Goal: Task Accomplishment & Management: Complete application form

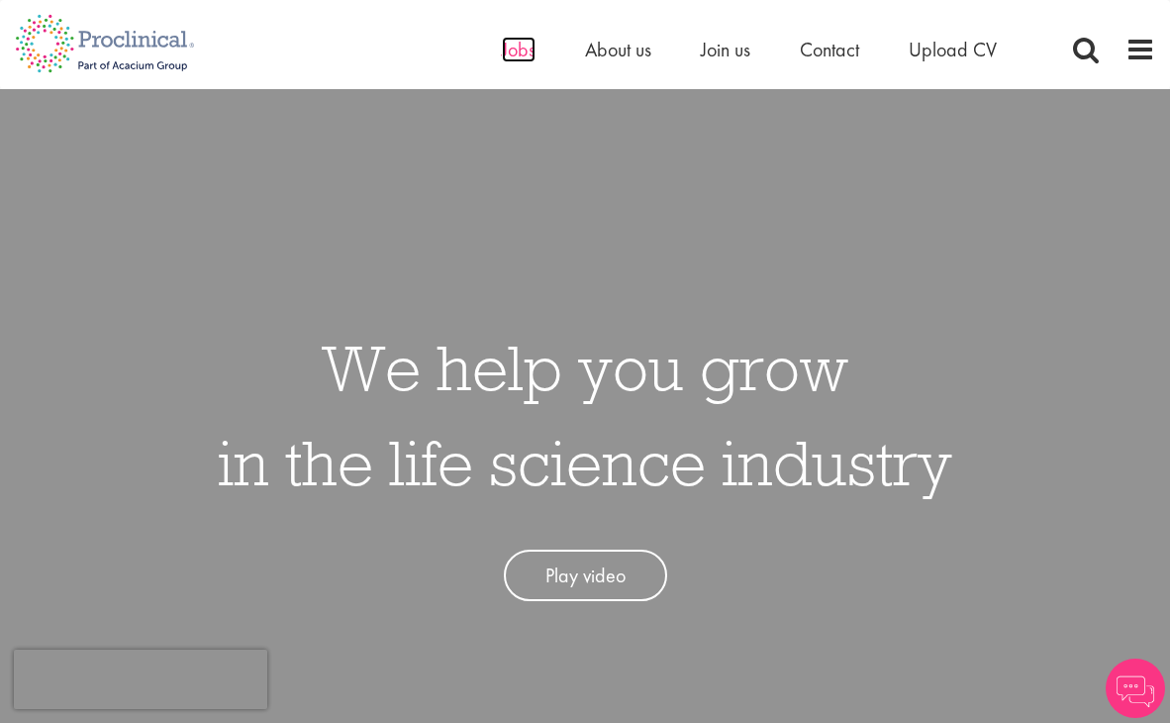
click at [522, 48] on span "Jobs" at bounding box center [519, 50] width 34 height 26
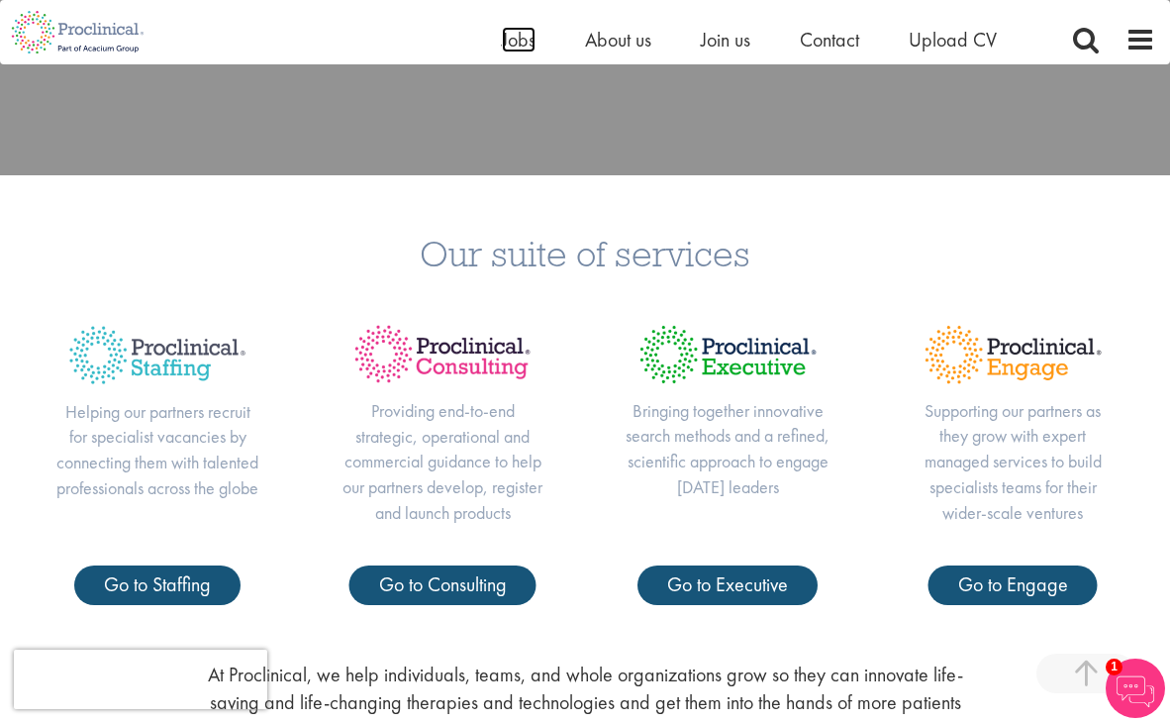
scroll to position [206, 0]
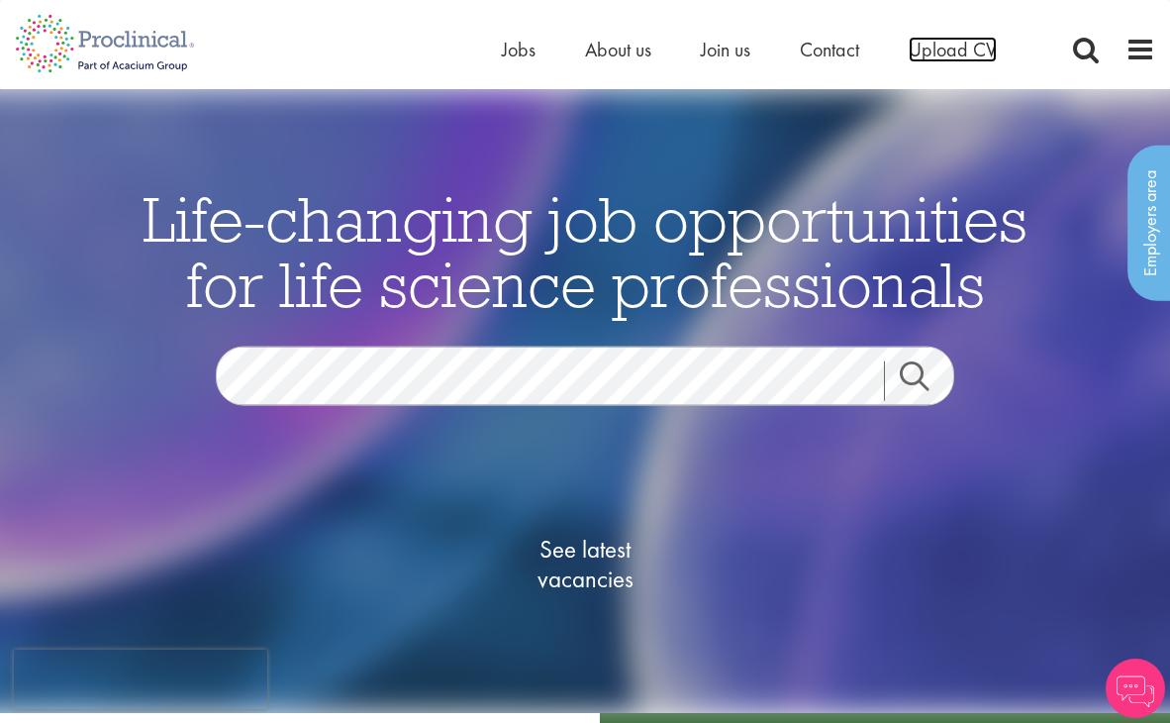
click at [944, 54] on span "Upload CV" at bounding box center [953, 50] width 88 height 26
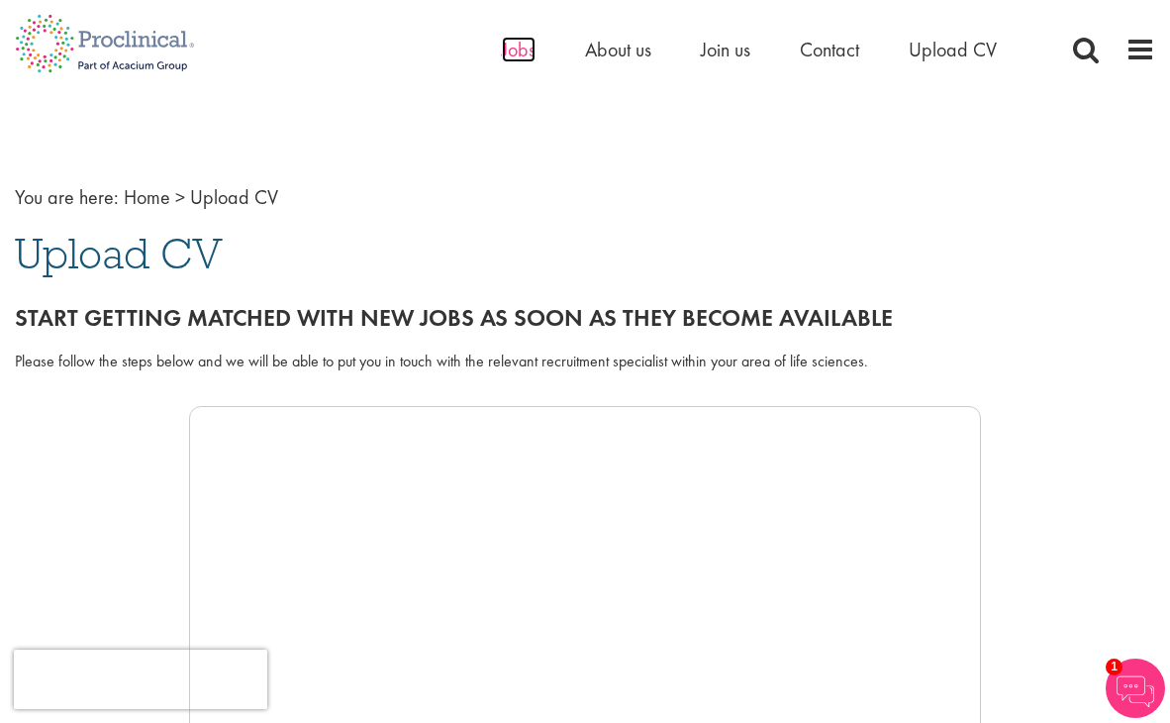
click at [531, 54] on span "Jobs" at bounding box center [519, 50] width 34 height 26
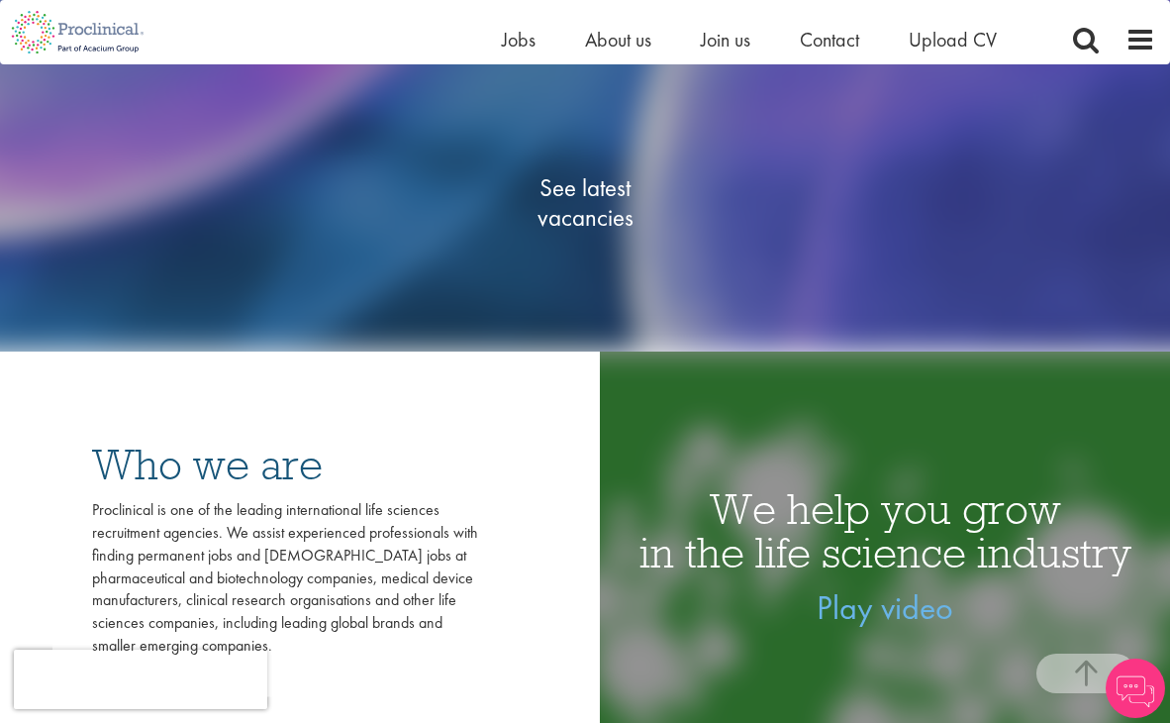
scroll to position [337, 0]
click at [574, 192] on span "See latest vacancies" at bounding box center [585, 201] width 198 height 59
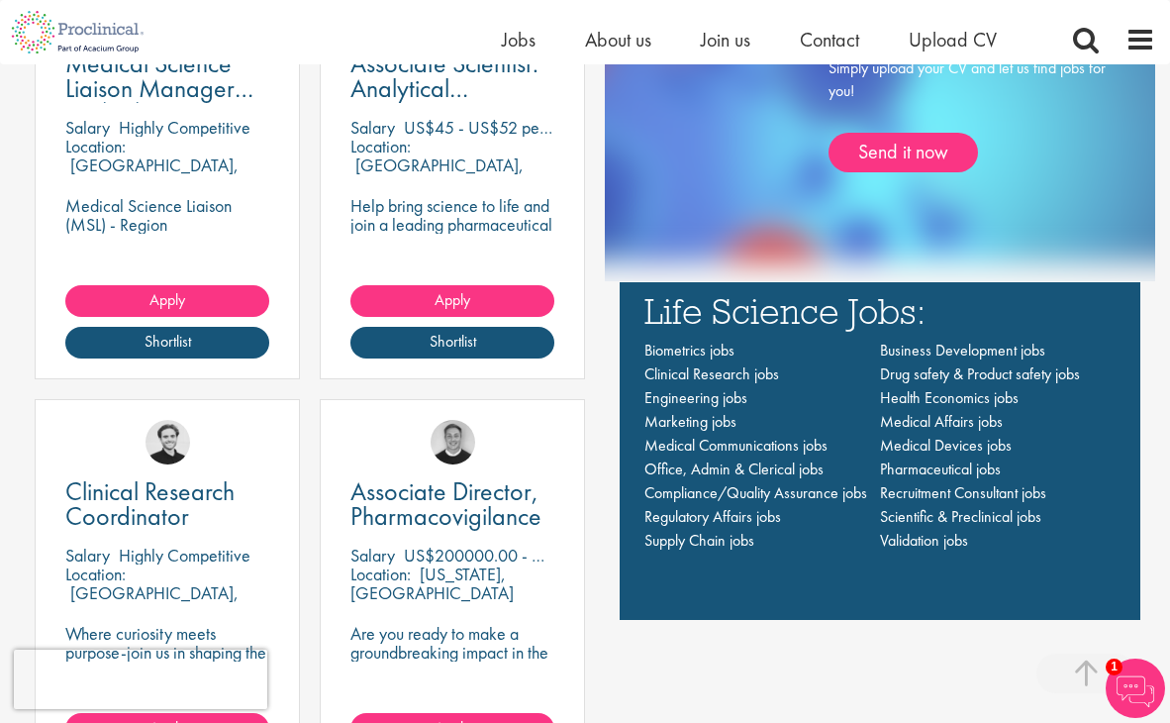
scroll to position [1344, 0]
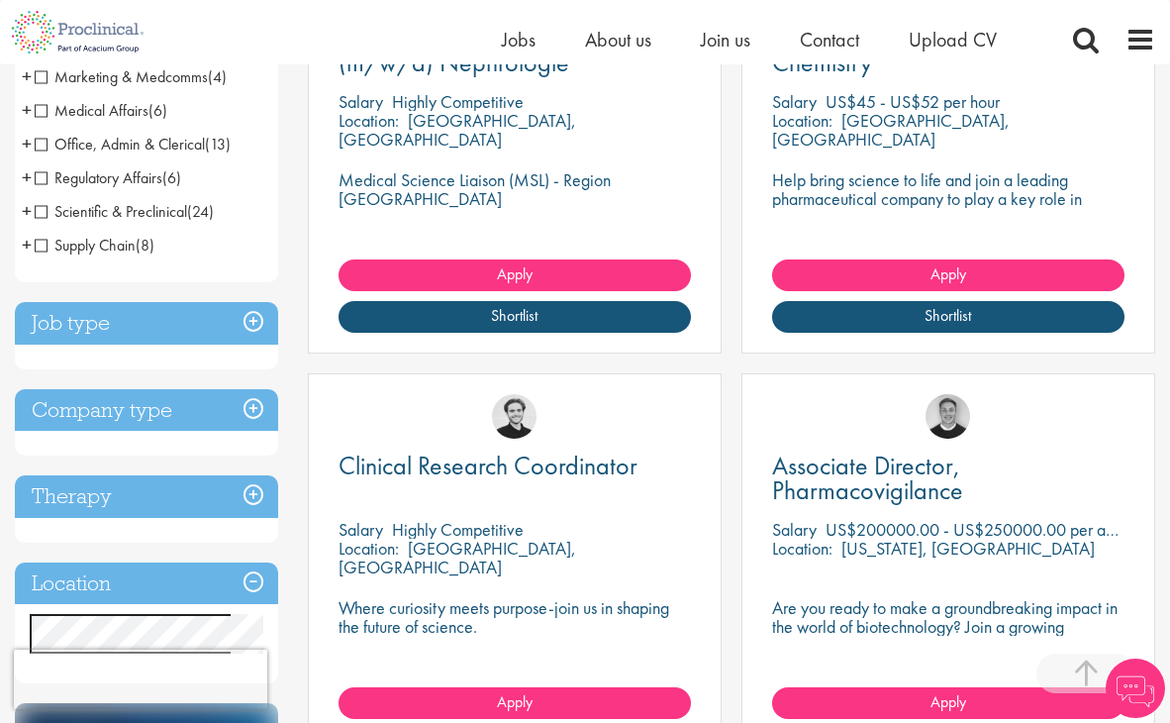
scroll to position [579, 0]
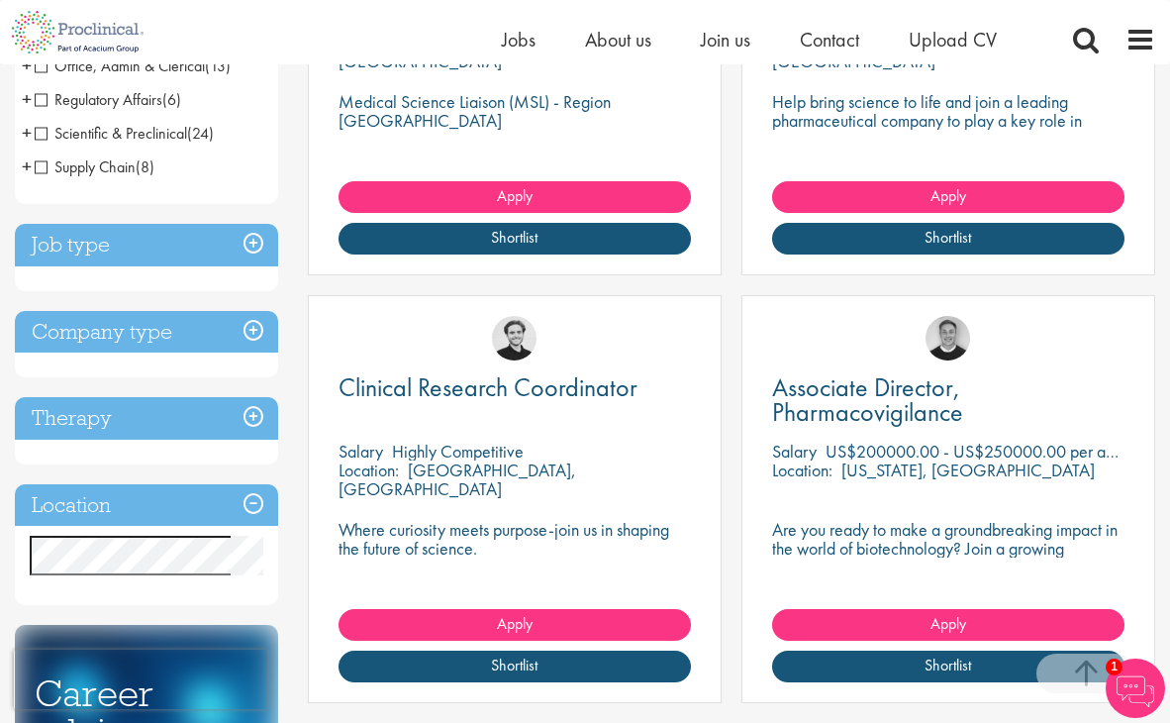
click at [147, 509] on h3 "Location" at bounding box center [146, 505] width 263 height 43
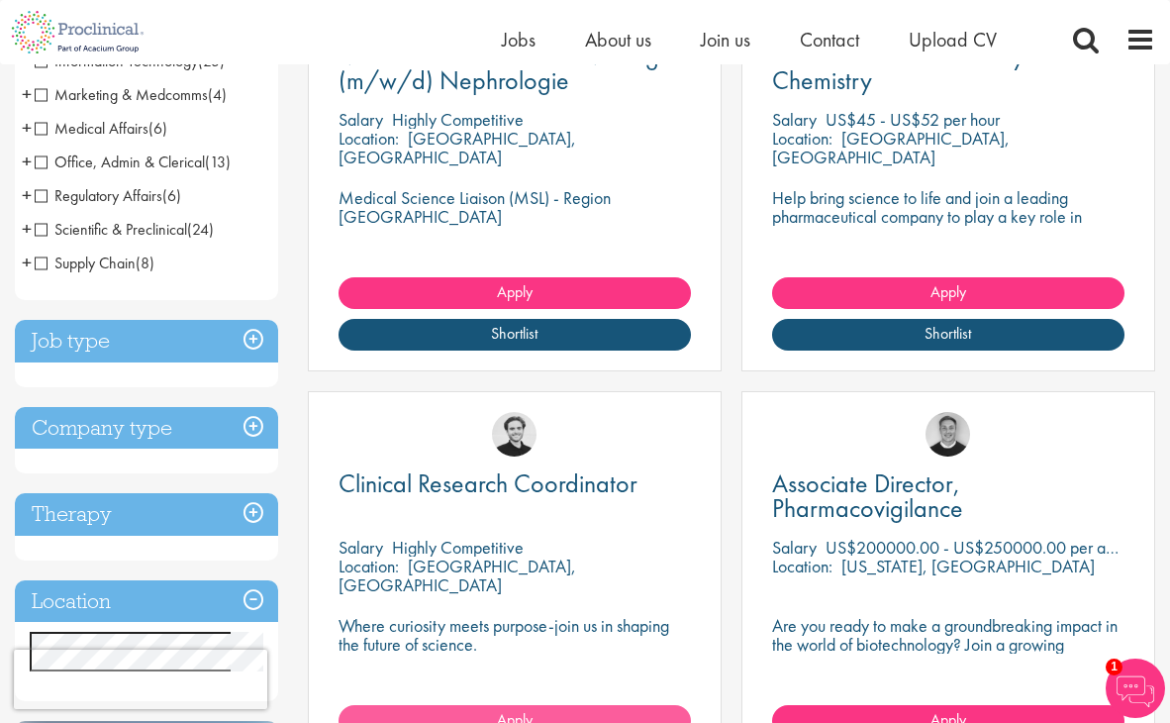
scroll to position [195, 0]
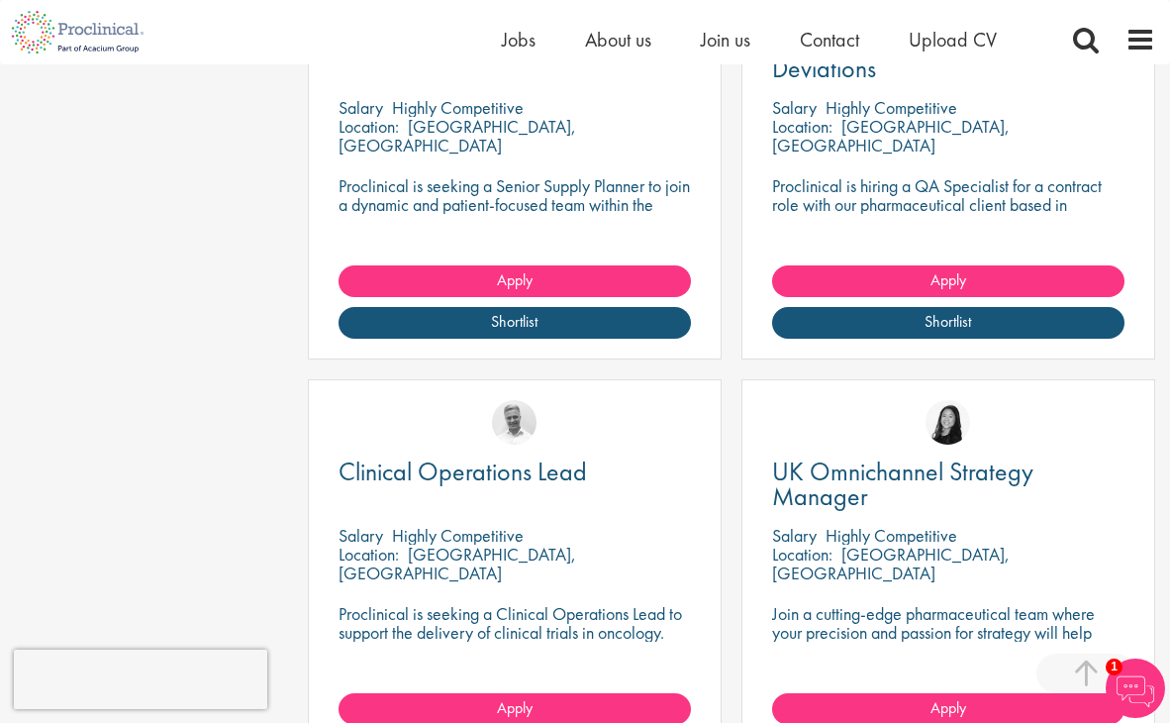
scroll to position [2050, 0]
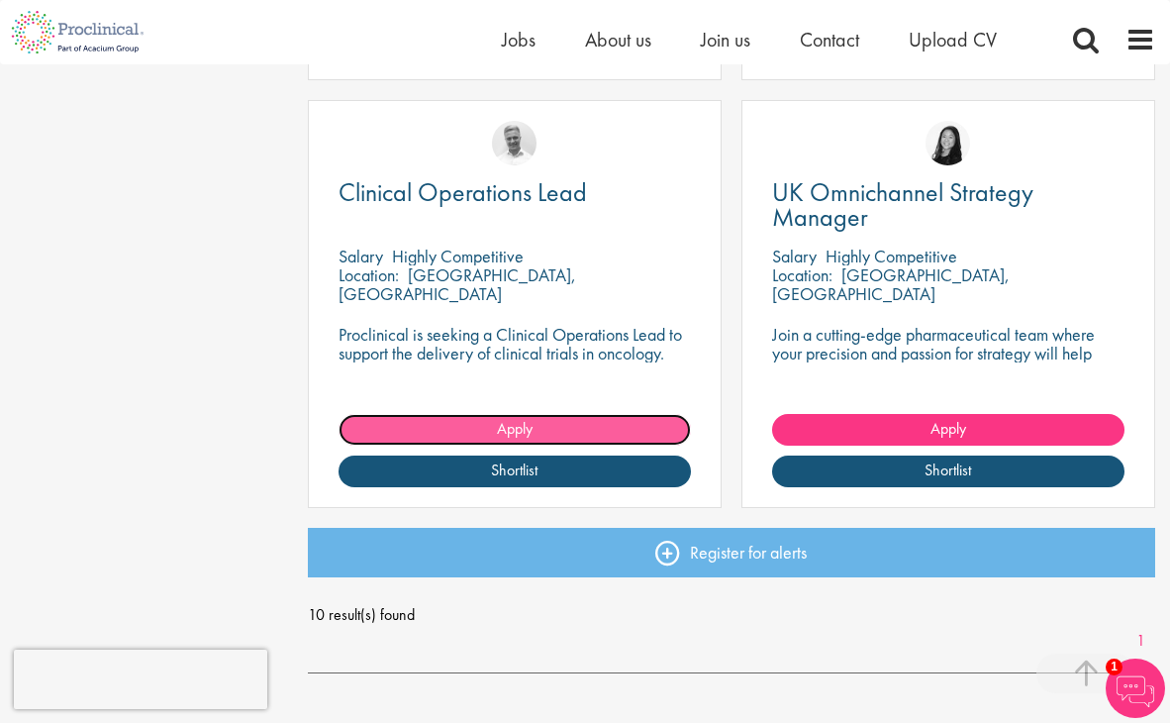
click at [444, 426] on link "Apply" at bounding box center [515, 430] width 352 height 32
